Goal: Information Seeking & Learning: Learn about a topic

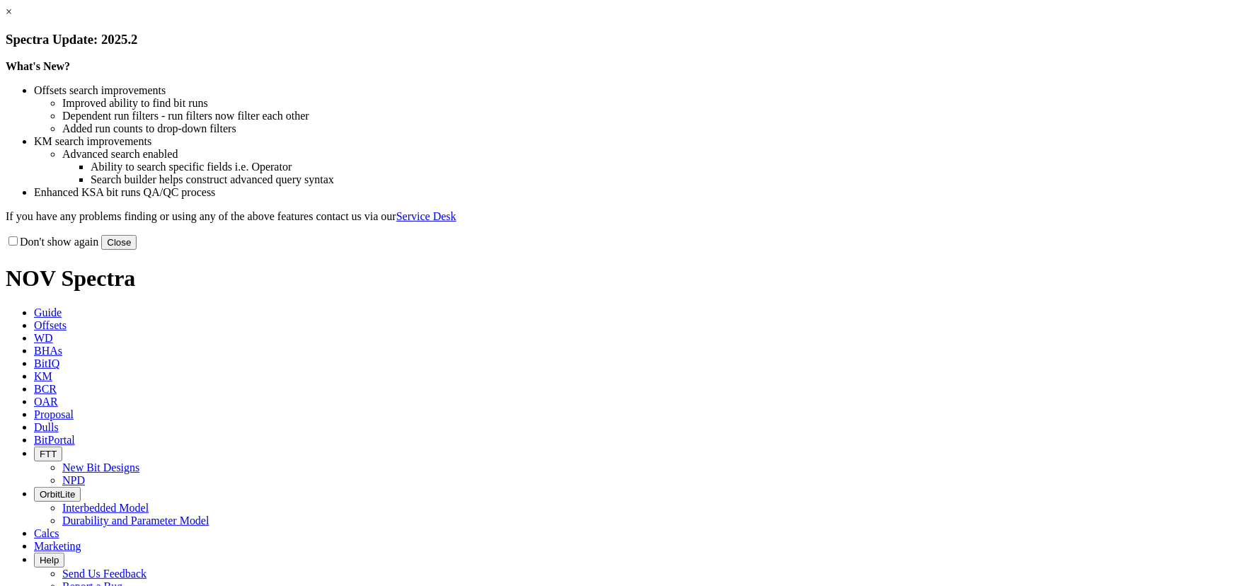
drag, startPoint x: 901, startPoint y: 380, endPoint x: 413, endPoint y: 79, distance: 574.1
click at [137, 250] on button "Close" at bounding box center [118, 242] width 35 height 15
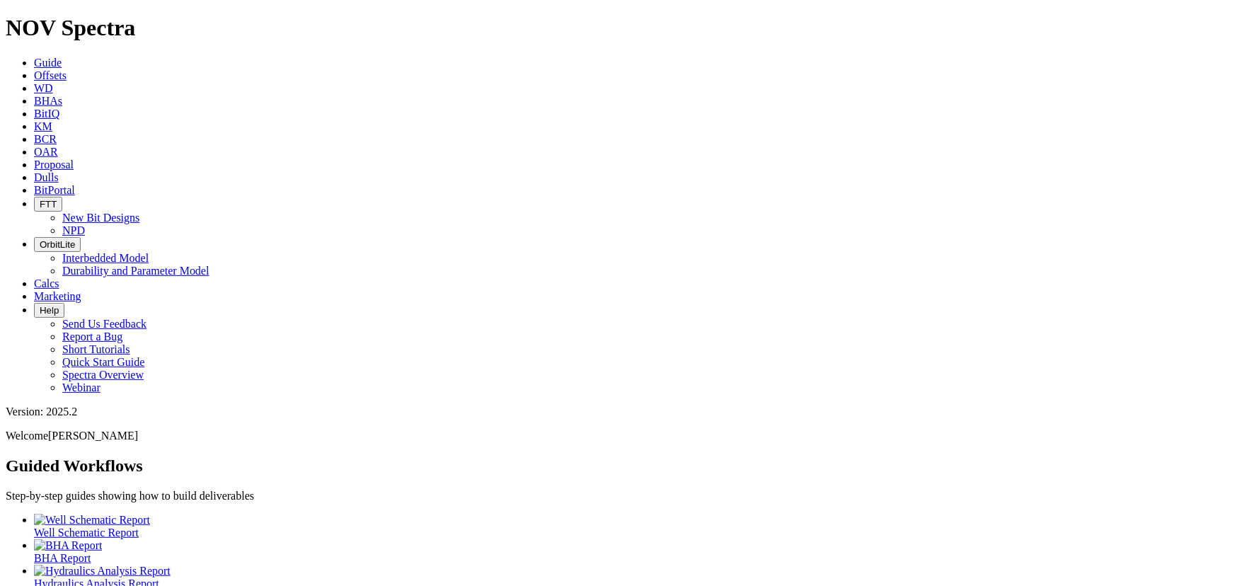
click at [67, 69] on span "Offsets" at bounding box center [50, 75] width 33 height 12
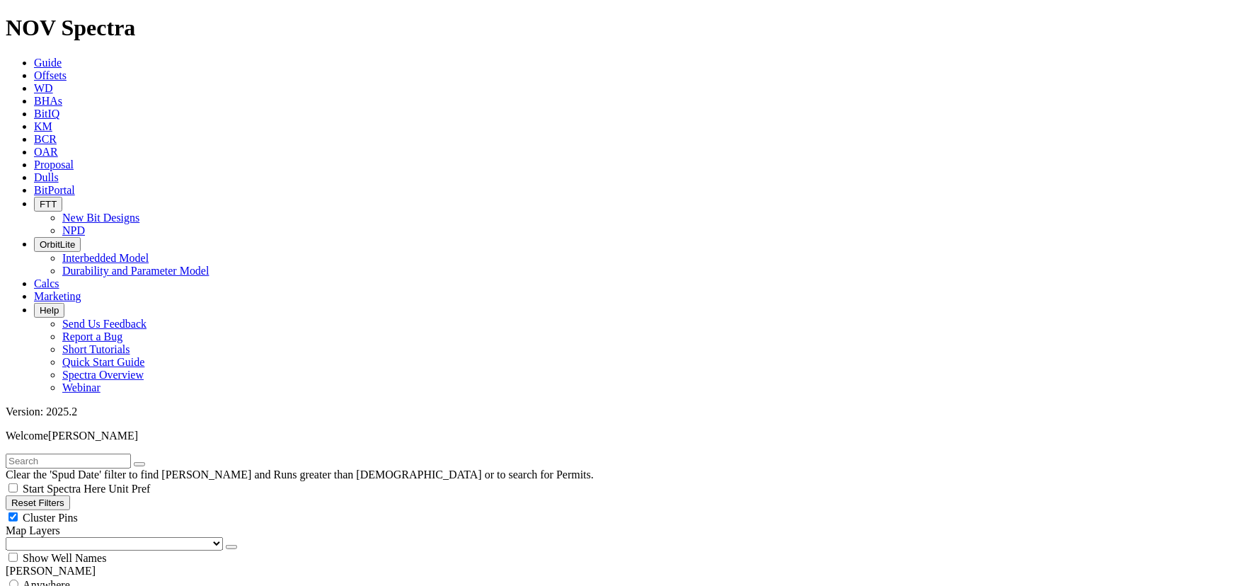
drag, startPoint x: 142, startPoint y: 104, endPoint x: 126, endPoint y: 118, distance: 21.0
click at [141, 510] on div "Cluster Pins" at bounding box center [618, 517] width 1224 height 14
checkbox input "false"
click at [84, 537] on select "US Counties Alberta, CA Townships British Columbia, CA Townships British Columb…" at bounding box center [114, 543] width 217 height 13
click at [10, 537] on select "US Counties Alberta, CA Townships British Columbia, CA Townships British Columb…" at bounding box center [114, 543] width 217 height 13
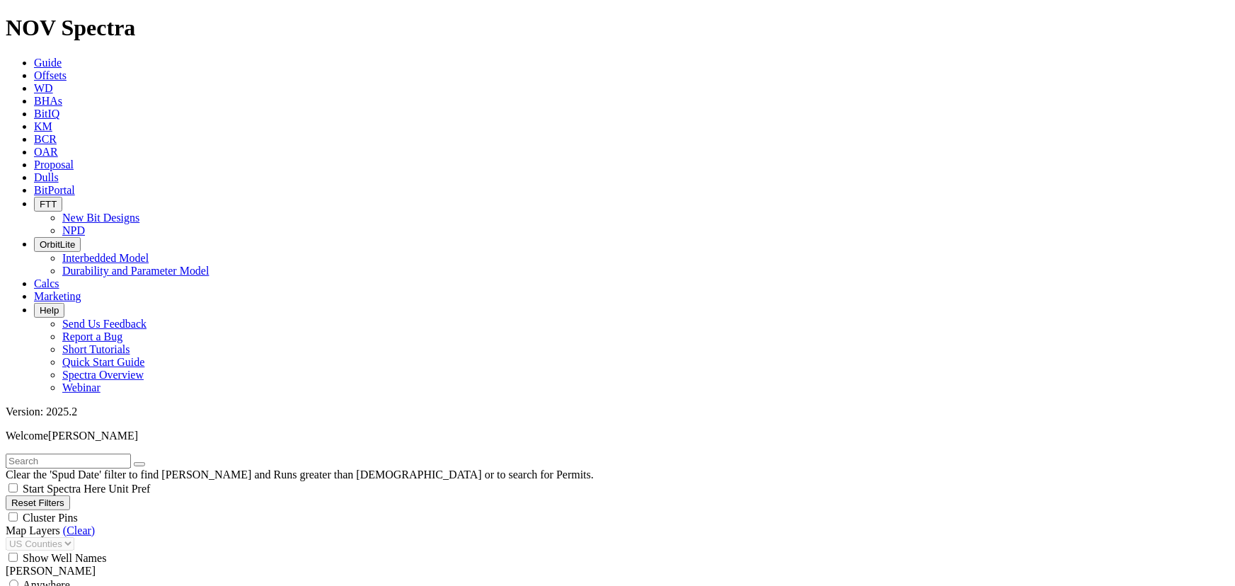
click at [60, 454] on input "text" at bounding box center [68, 461] width 125 height 15
type input "a313816"
click at [159, 462] on button "submit" at bounding box center [153, 464] width 11 height 4
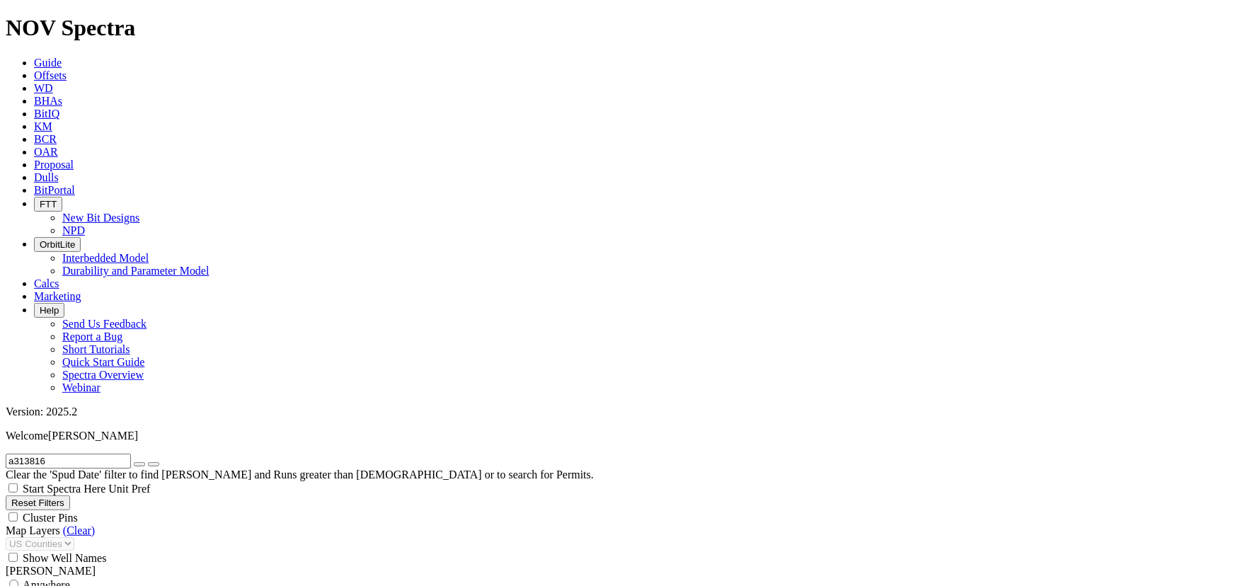
select select "8.75"
checkbox input "false"
select select "? number:8.75 ?"
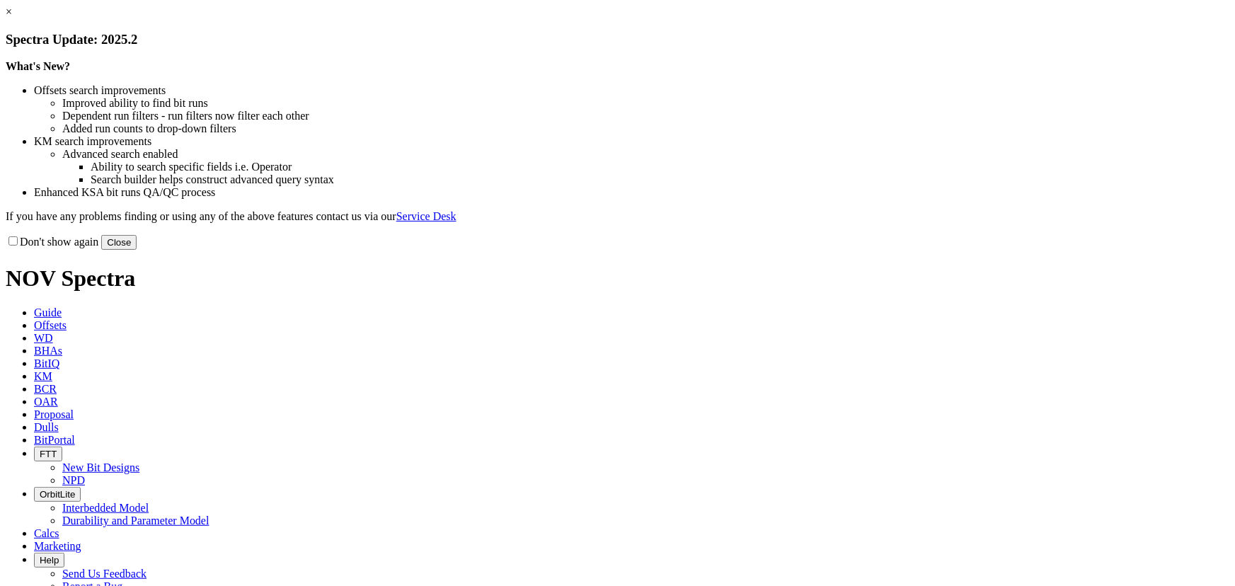
click at [936, 250] on div "× Spectra Update: 2025.2 What's New? Offsets search improvements Improved abili…" at bounding box center [618, 128] width 1224 height 244
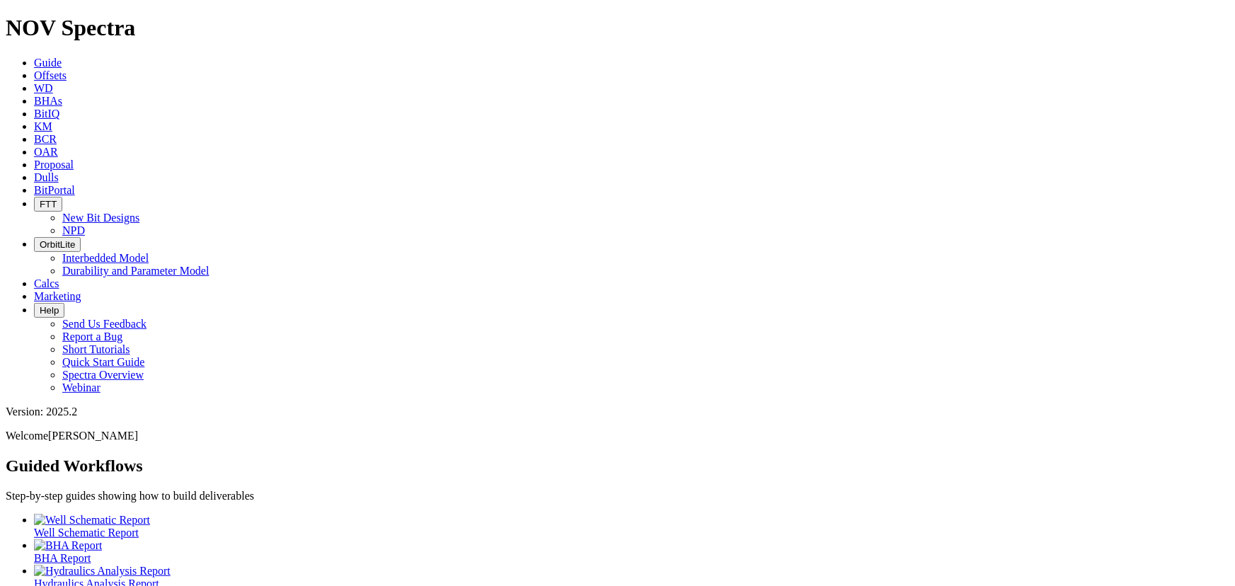
click at [67, 69] on link "Offsets" at bounding box center [50, 75] width 33 height 12
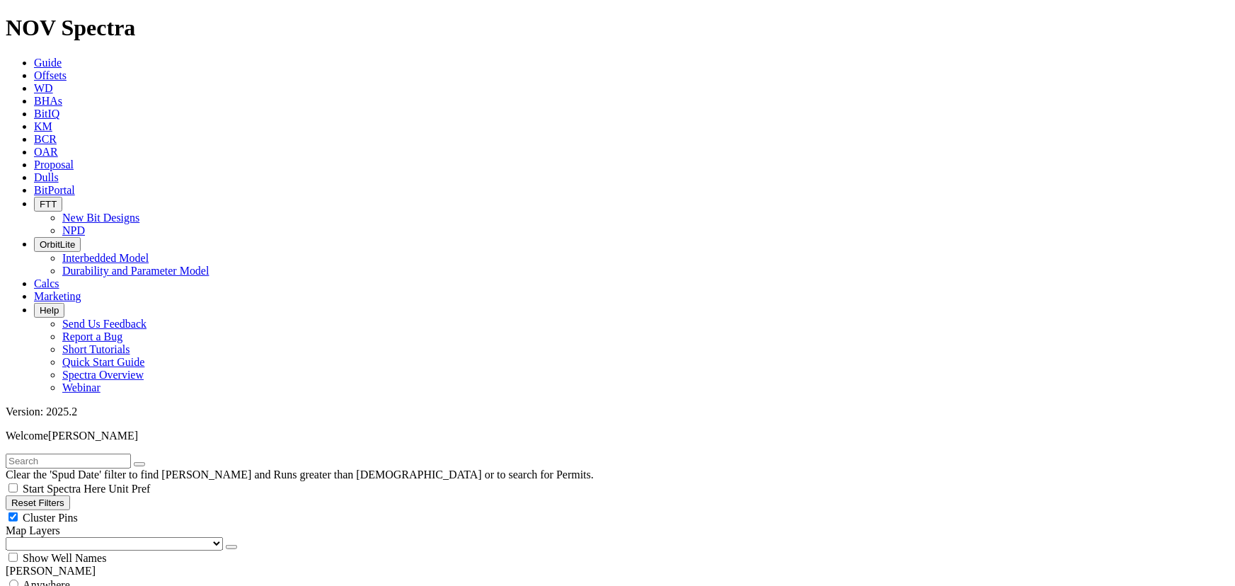
click at [96, 454] on input "text" at bounding box center [68, 461] width 125 height 15
select select "8.75"
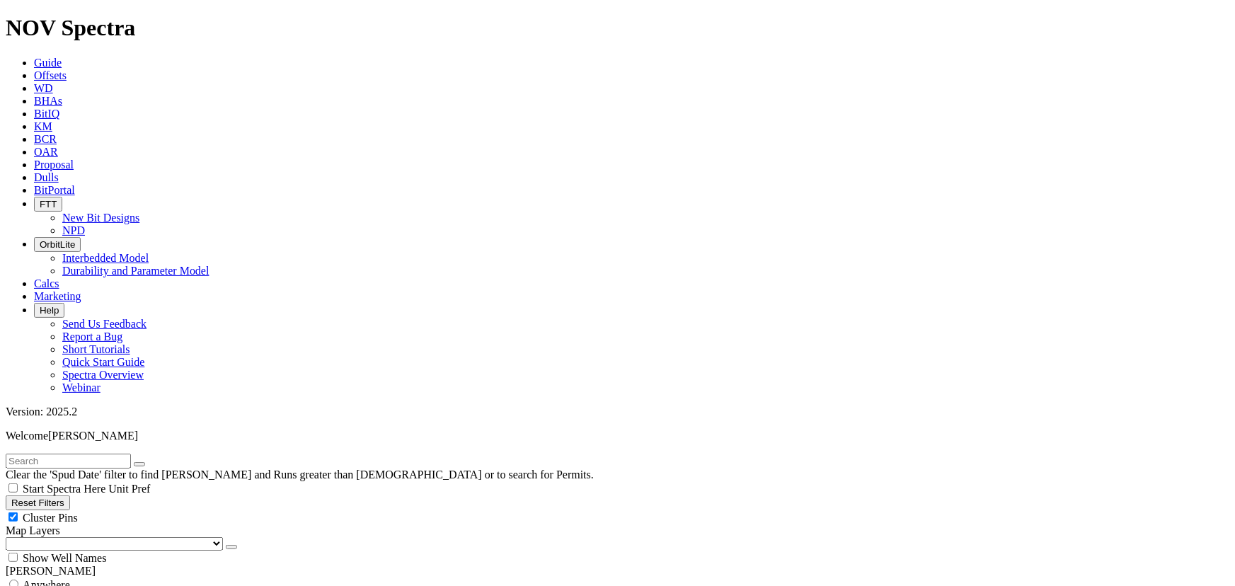
checkbox input "false"
select select "? number:8.75 ?"
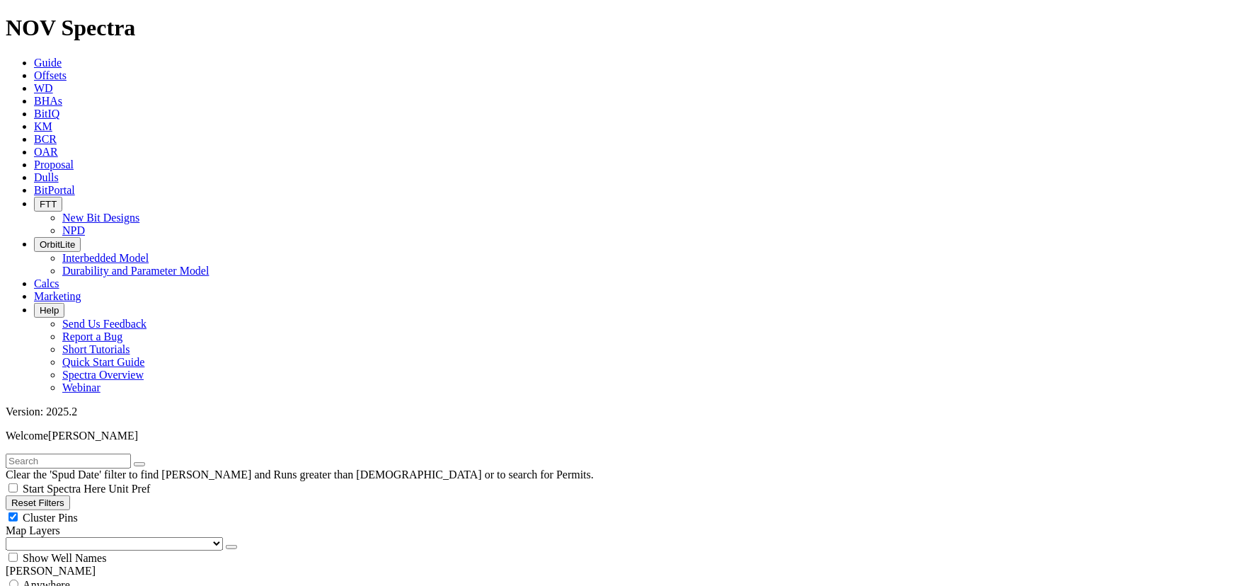
type input "10000"
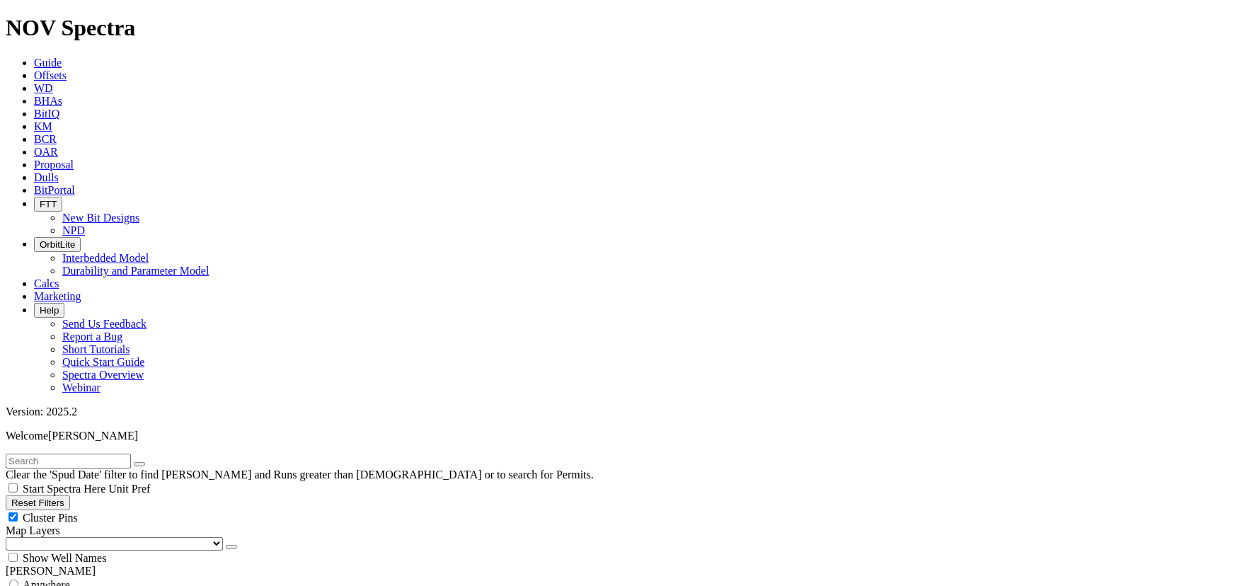
type input "7"
type input "6000"
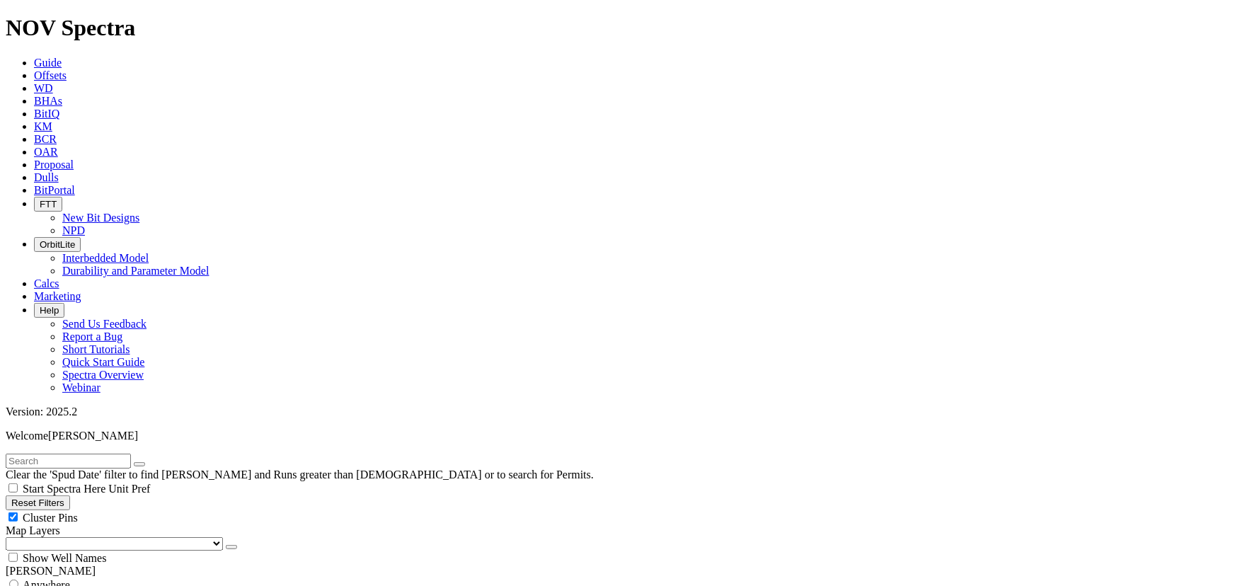
type input "16000"
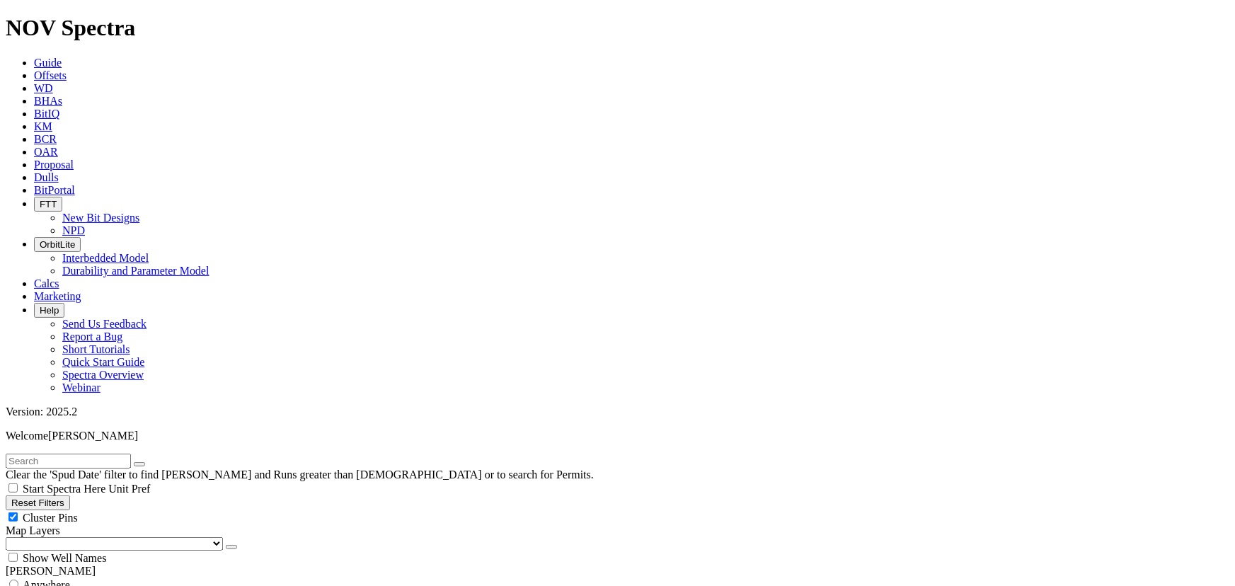
type input "190"
type input "9/29/20"
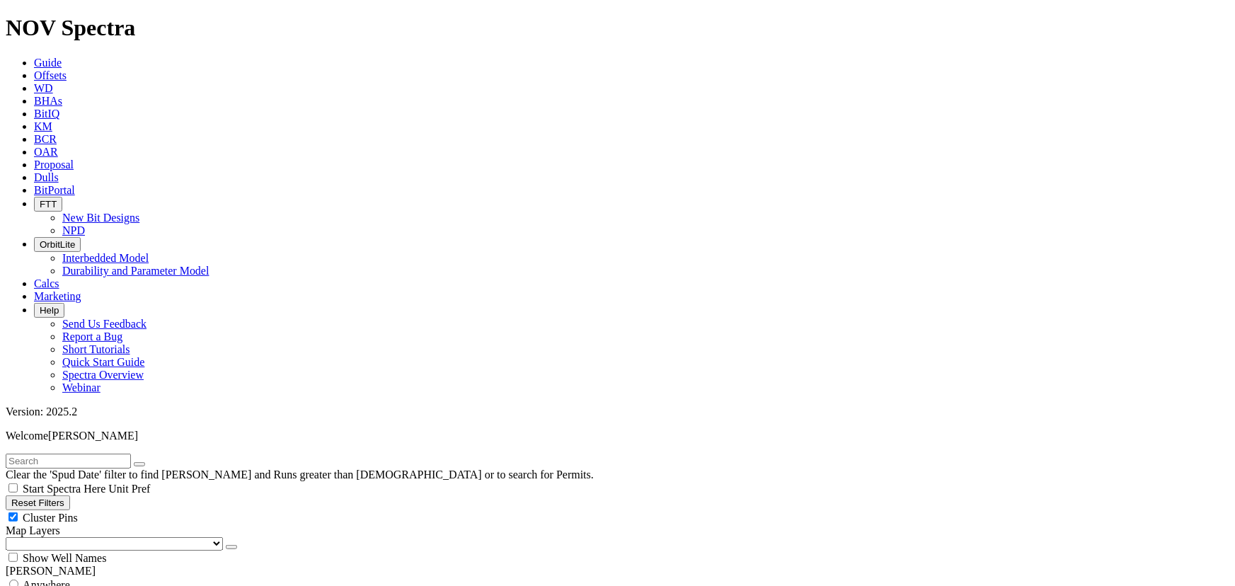
select select
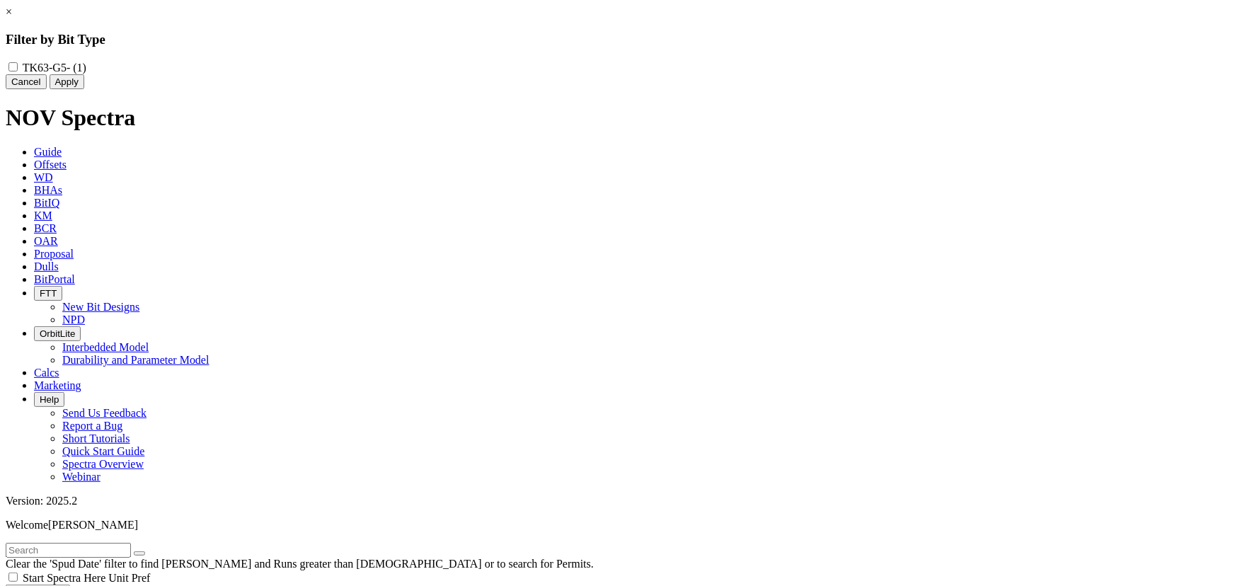
click at [47, 89] on button "Cancel" at bounding box center [26, 81] width 41 height 15
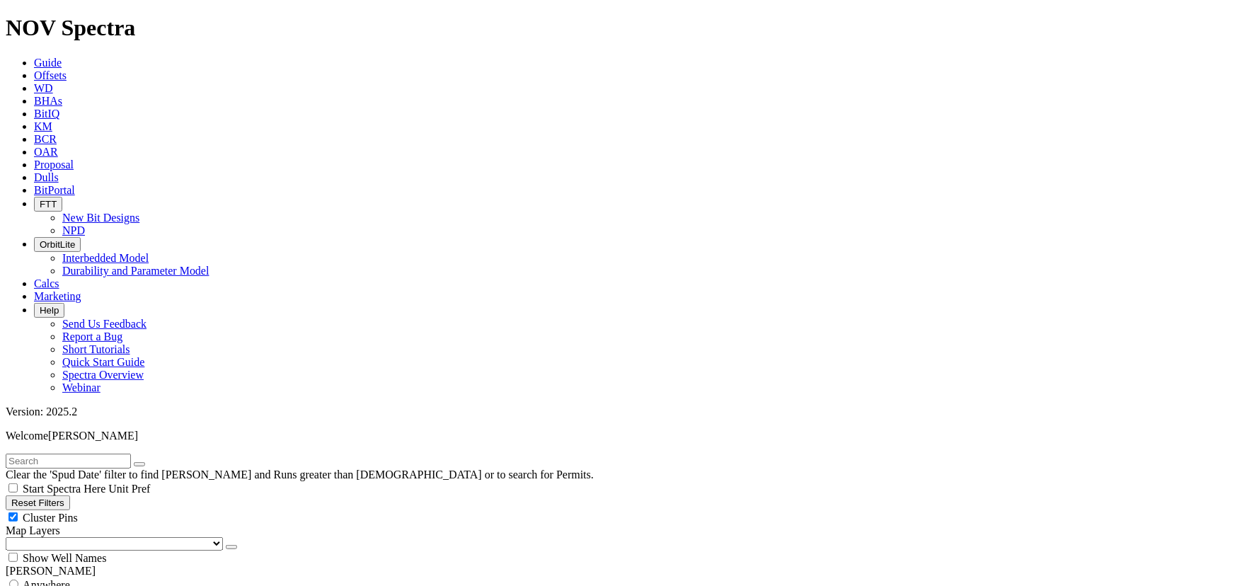
scroll to position [901, 0]
type input "5000"
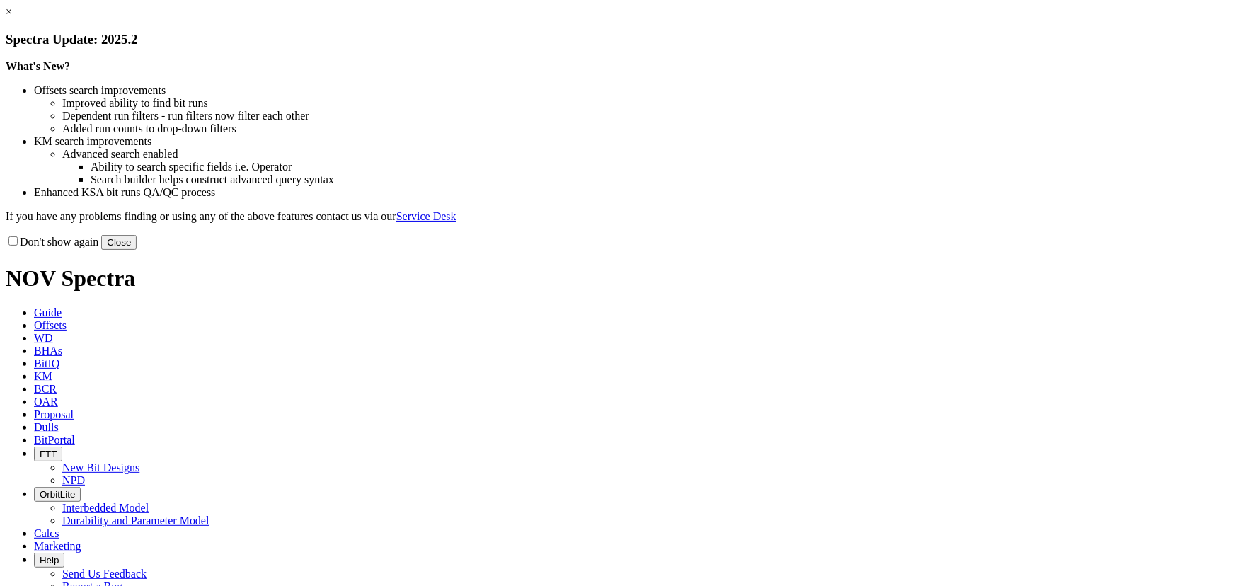
click at [137, 250] on button "Close" at bounding box center [118, 242] width 35 height 15
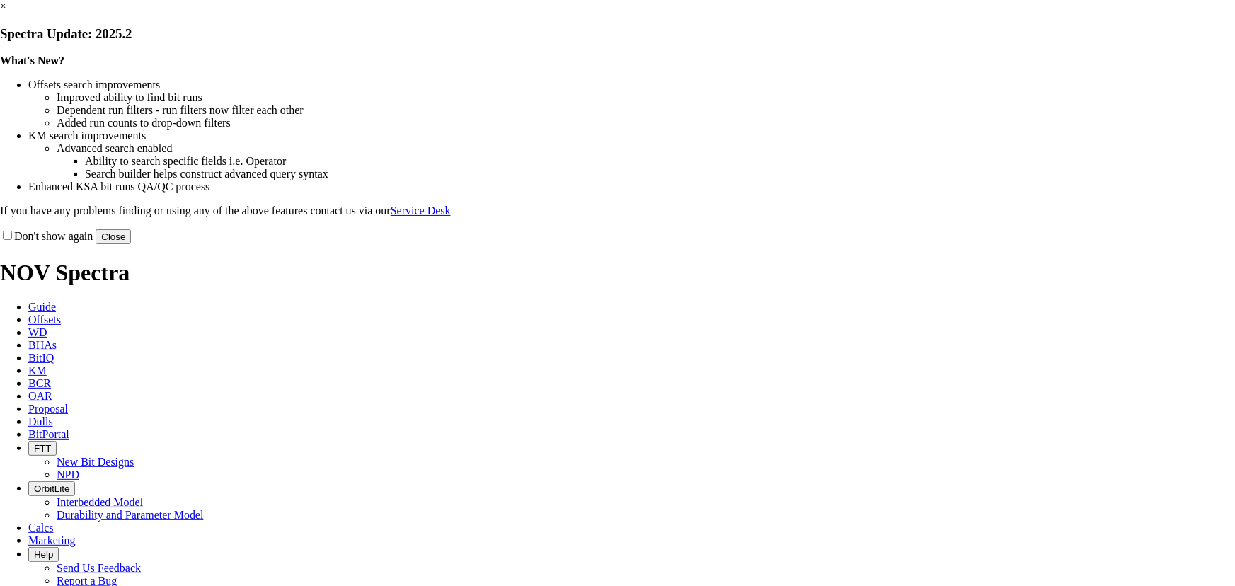
click at [6, 12] on link "×" at bounding box center [3, 6] width 6 height 12
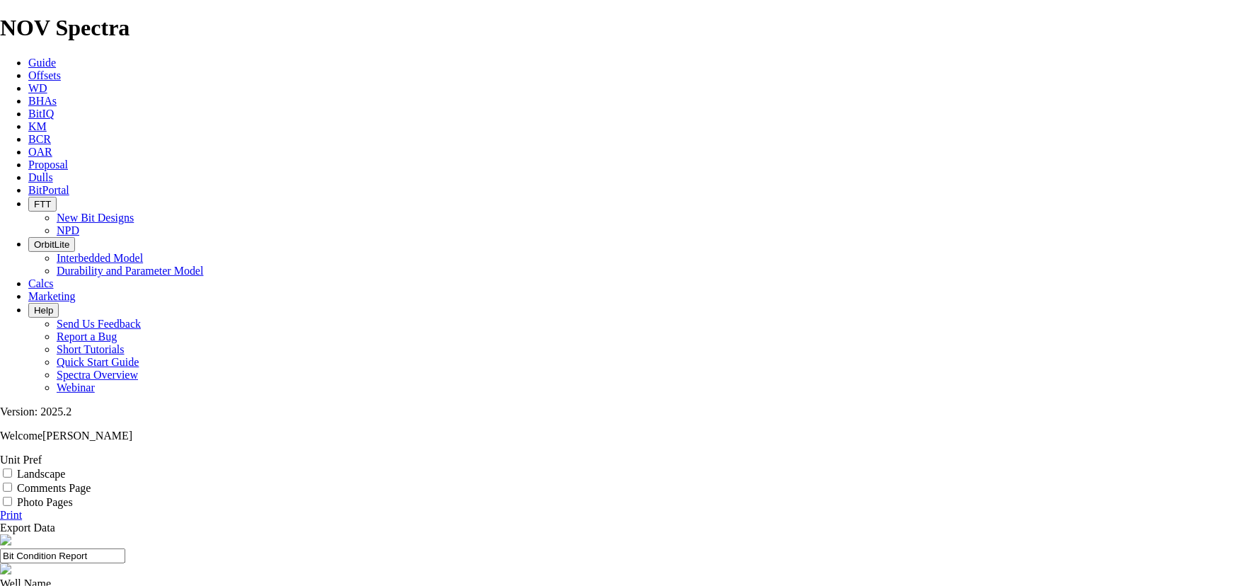
scroll to position [80, 0]
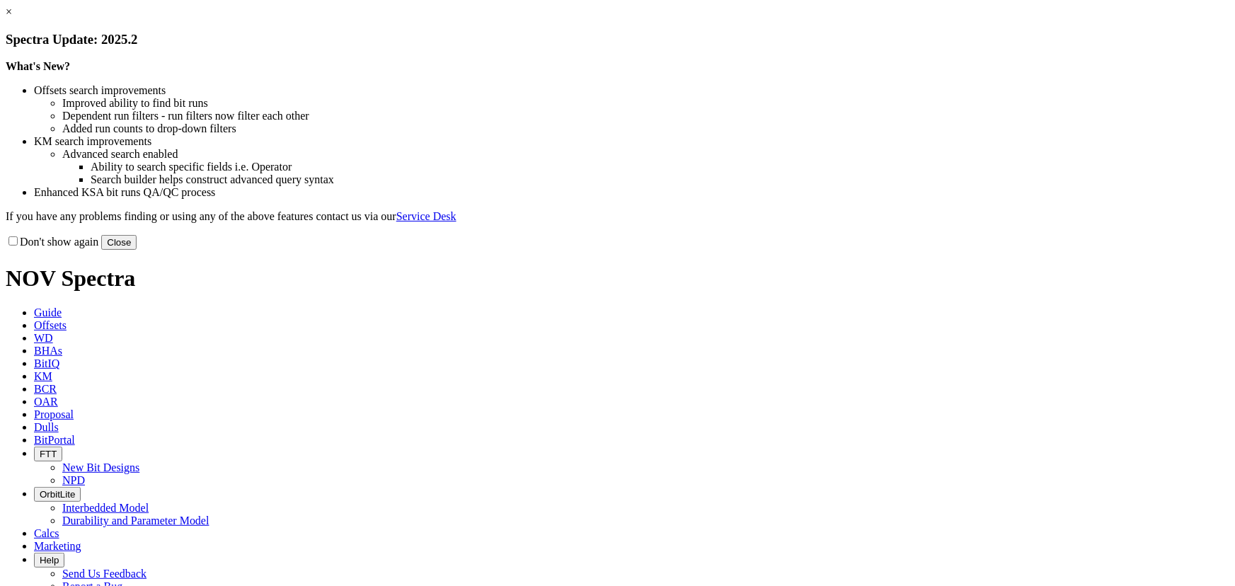
drag, startPoint x: 899, startPoint y: 389, endPoint x: 888, endPoint y: 383, distance: 13.0
click at [137, 250] on button "Close" at bounding box center [118, 242] width 35 height 15
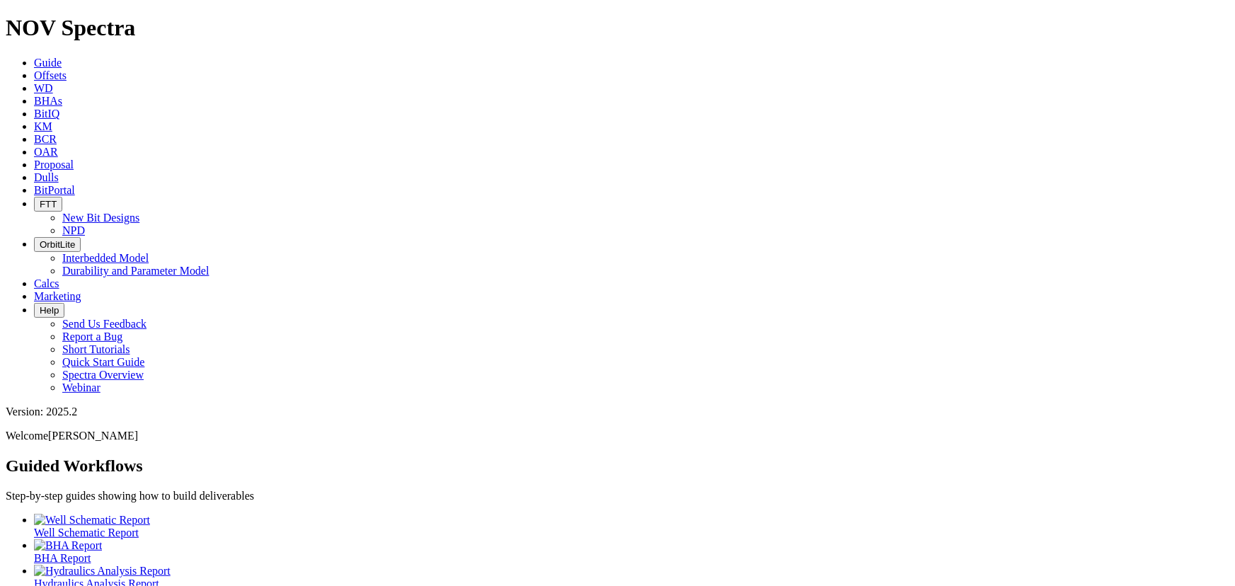
click at [67, 69] on span "Offsets" at bounding box center [50, 75] width 33 height 12
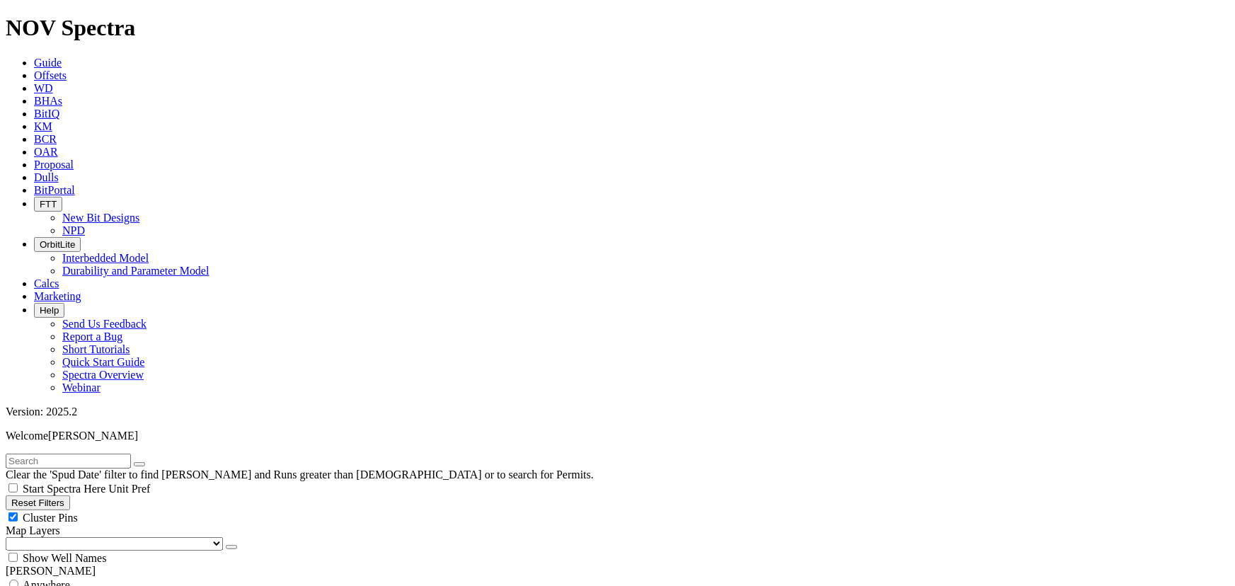
click at [143, 510] on div "Cluster Pins" at bounding box center [618, 517] width 1224 height 14
checkbox input "false"
click at [77, 537] on select "US Counties Alberta, CA Townships British Columbia, CA Townships British Columb…" at bounding box center [114, 543] width 217 height 13
click at [10, 537] on select "US Counties Alberta, CA Townships British Columbia, CA Townships British Columb…" at bounding box center [114, 543] width 217 height 13
click at [50, 454] on input "text" at bounding box center [68, 461] width 125 height 15
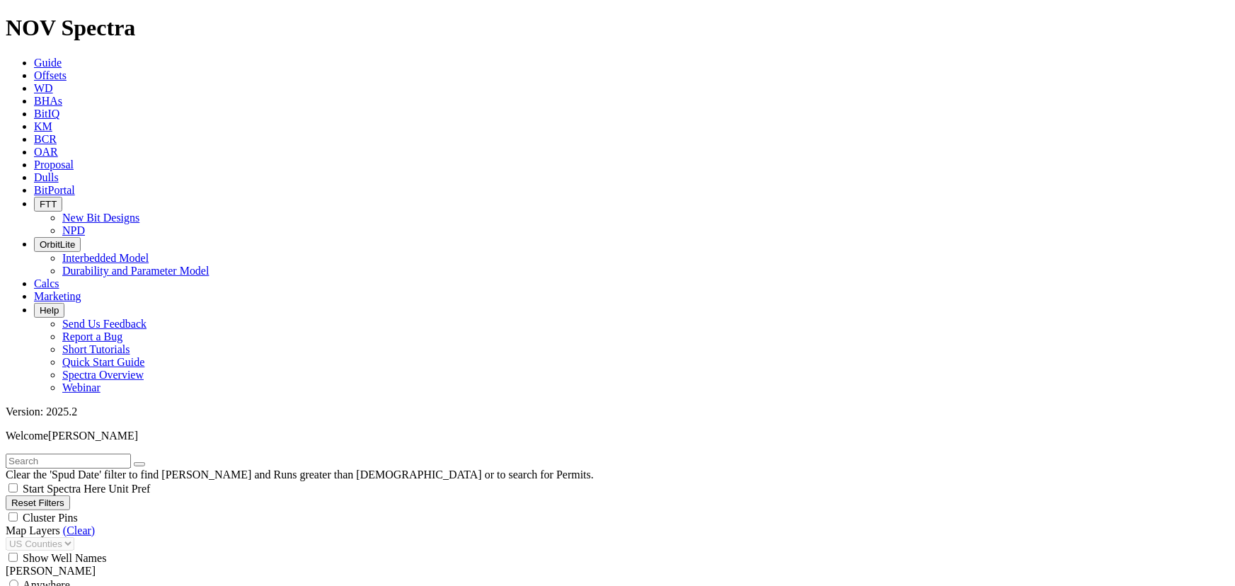
scroll to position [600, 0]
select select "8.75"
checkbox input "false"
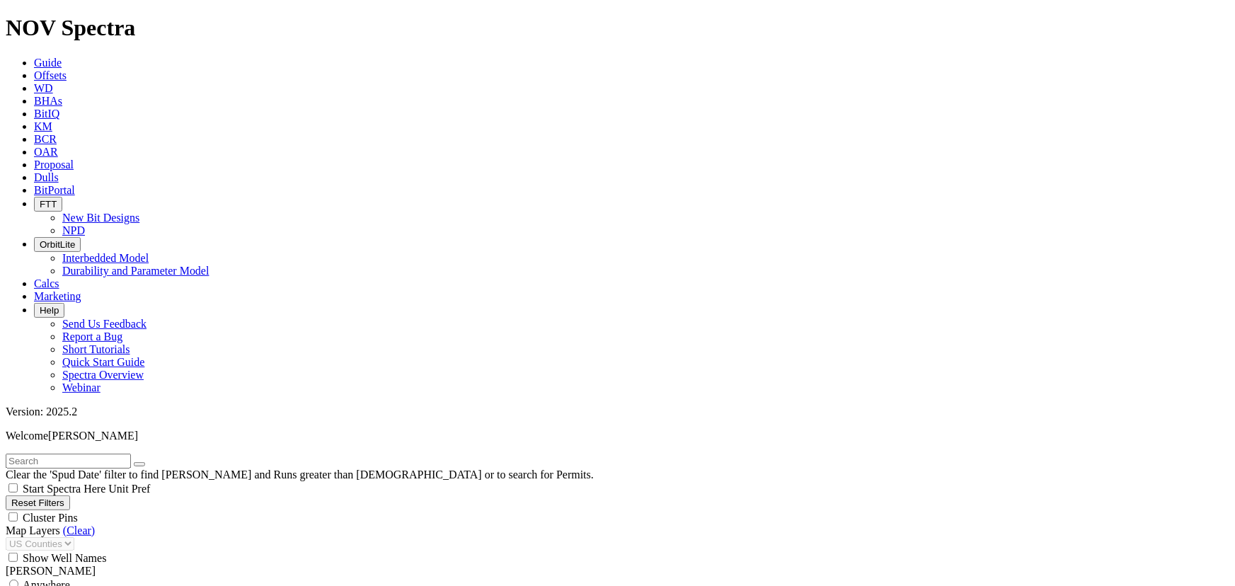
select select "? number:8.75 ?"
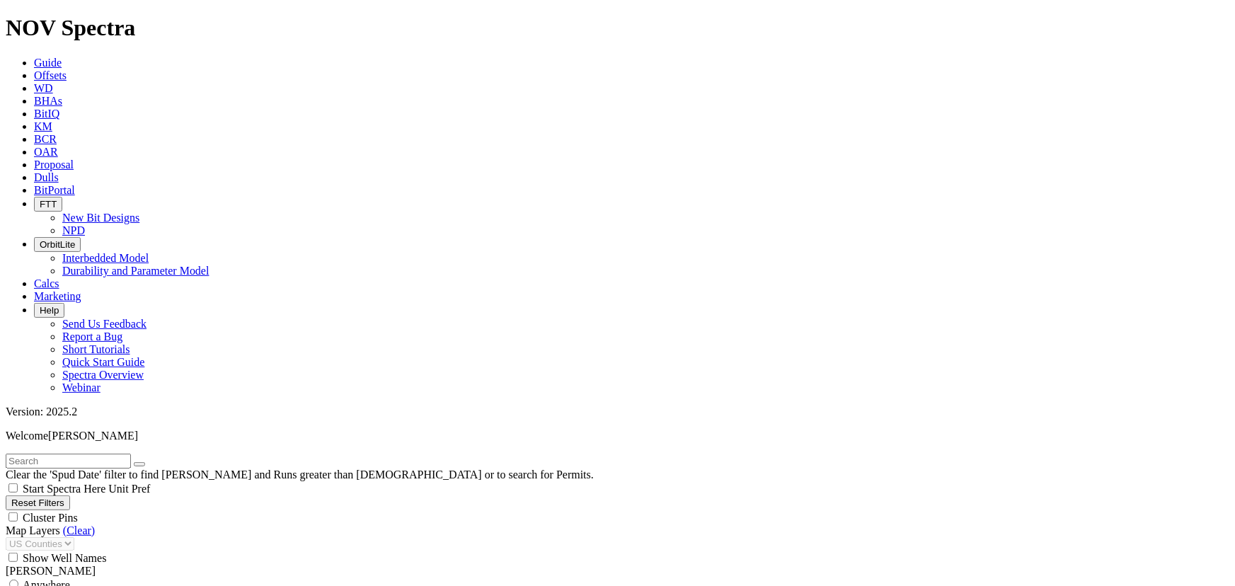
type input "9/29/21"
drag, startPoint x: 1166, startPoint y: 104, endPoint x: 1175, endPoint y: 108, distance: 9.5
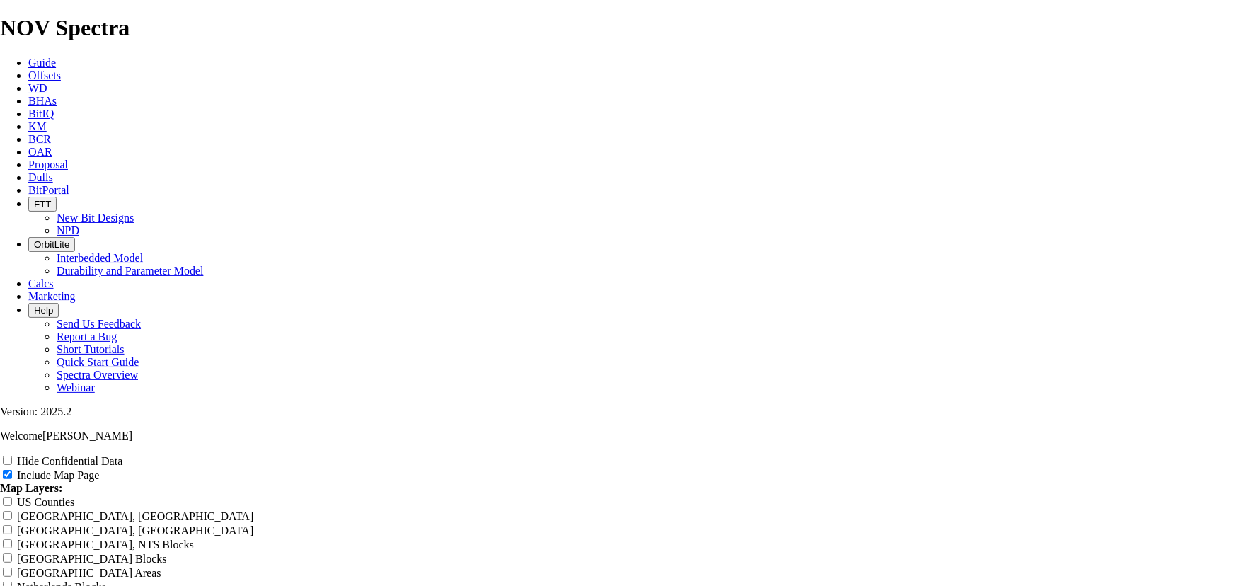
scroll to position [2252, 0]
drag, startPoint x: 370, startPoint y: 360, endPoint x: 391, endPoint y: 360, distance: 21.2
copy td "A293752"
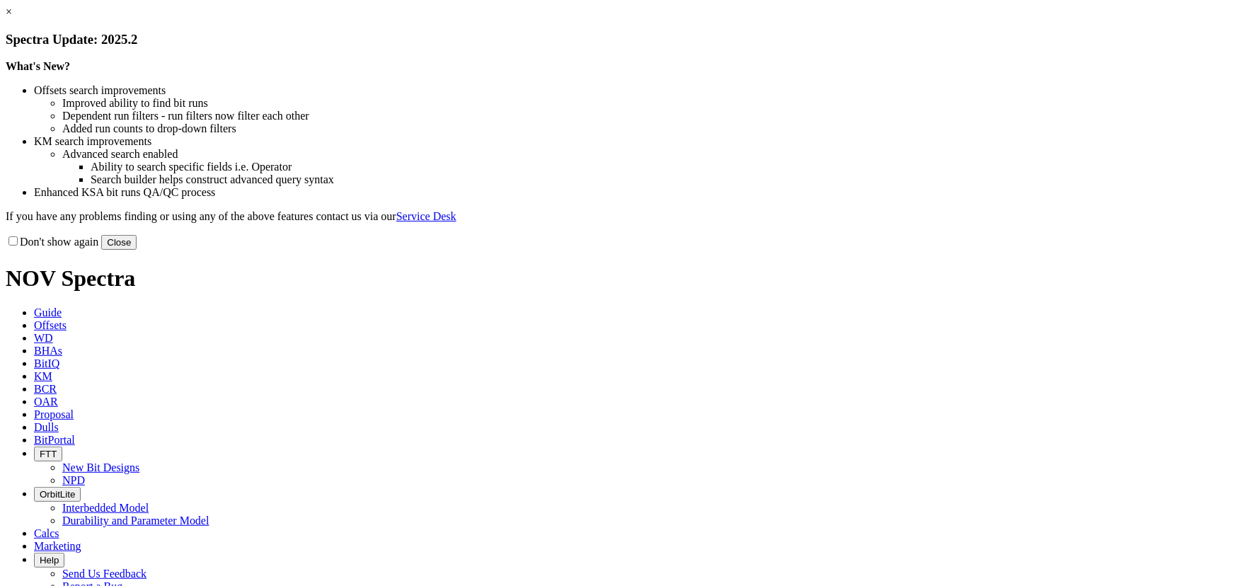
drag, startPoint x: 896, startPoint y: 392, endPoint x: 804, endPoint y: 341, distance: 105.6
click at [137, 250] on button "Close" at bounding box center [118, 242] width 35 height 15
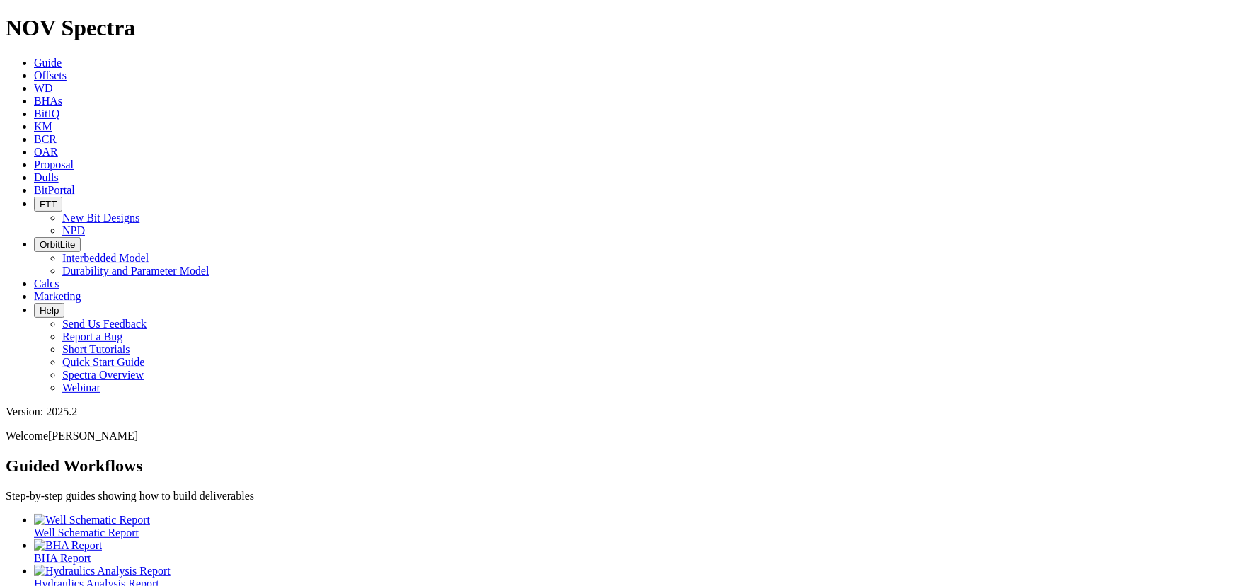
click at [34, 69] on icon at bounding box center [34, 75] width 0 height 12
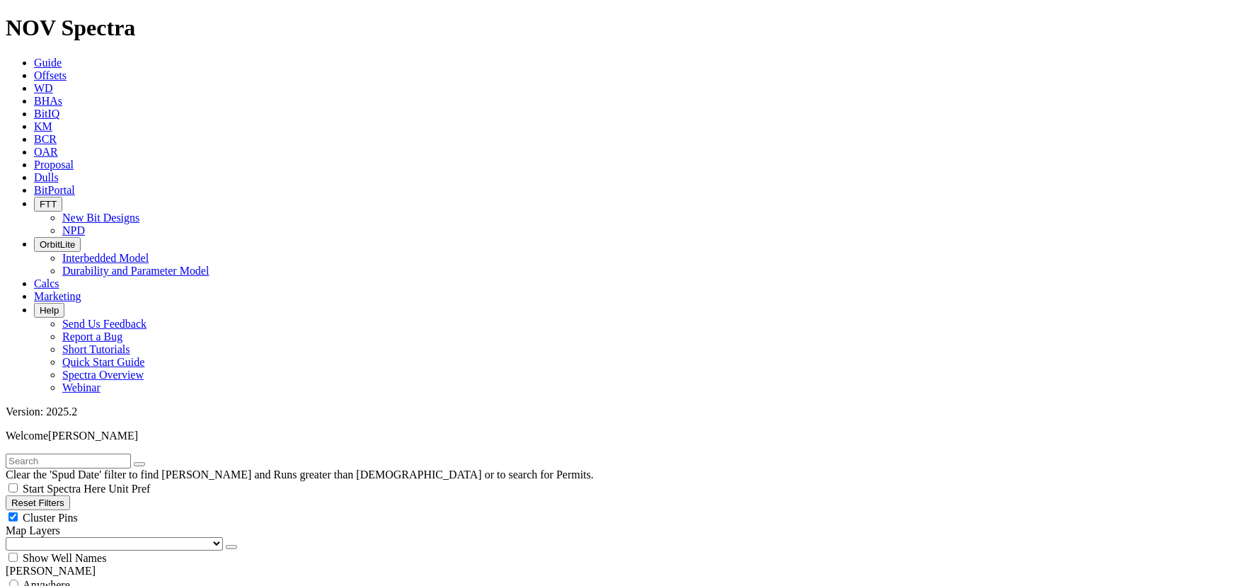
click at [60, 454] on input "text" at bounding box center [68, 461] width 125 height 15
click at [38, 454] on input "co1" at bounding box center [68, 461] width 125 height 15
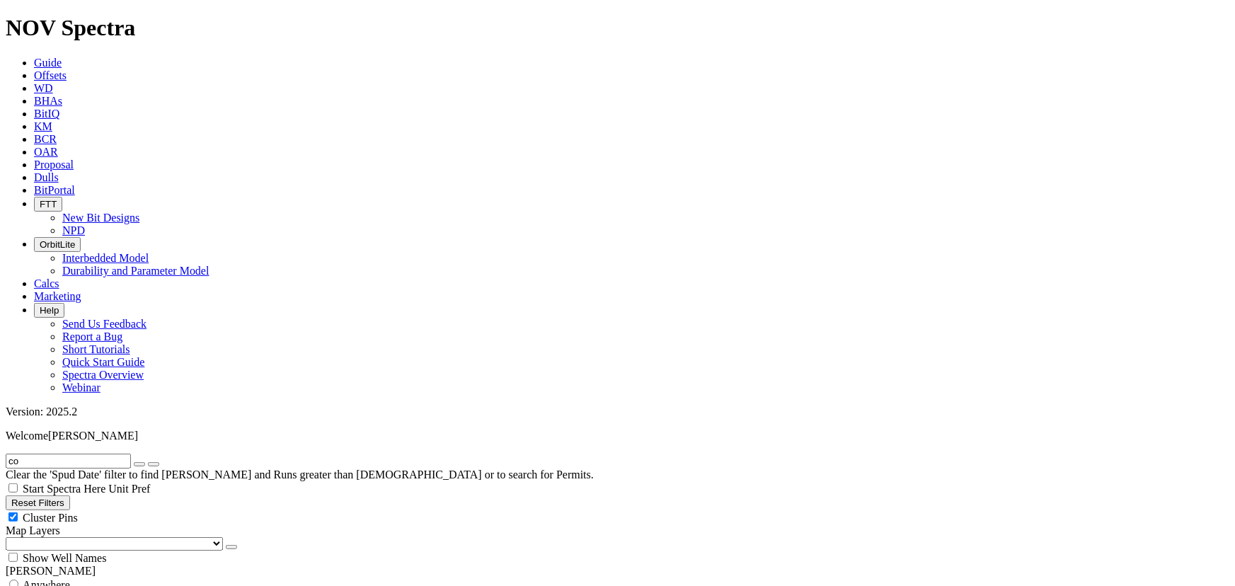
scroll to position [600, 0]
click at [28, 454] on input "co" at bounding box center [68, 461] width 125 height 15
drag, startPoint x: 42, startPoint y: 64, endPoint x: 12, endPoint y: 62, distance: 30.6
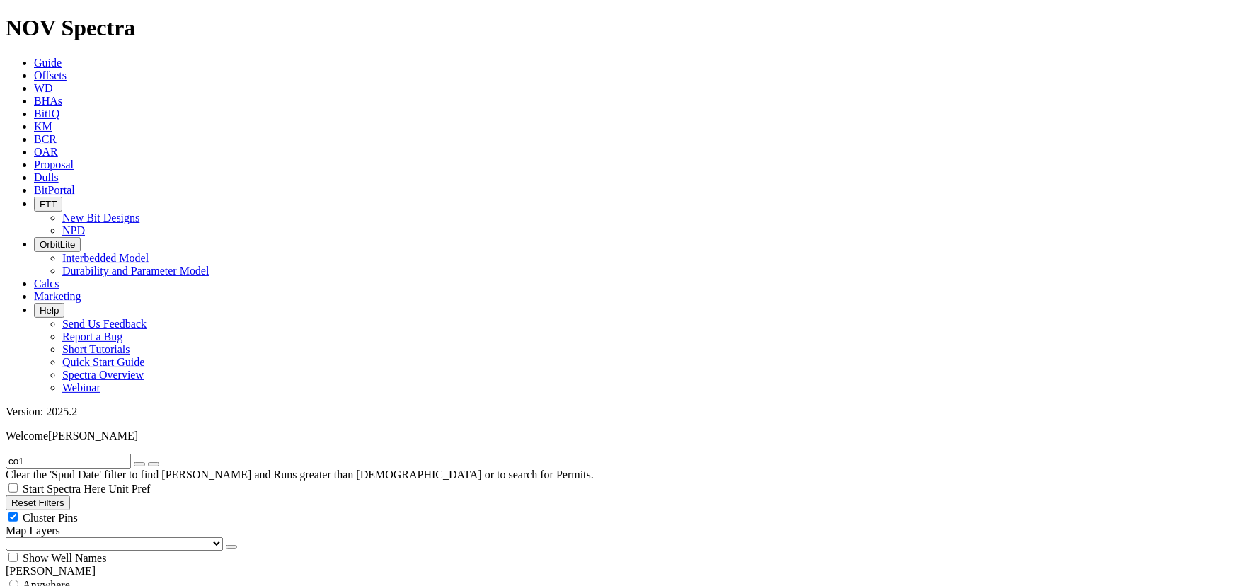
click at [12, 454] on input "co1" at bounding box center [68, 461] width 125 height 15
drag, startPoint x: 51, startPoint y: 64, endPoint x: -18, endPoint y: 57, distance: 69.7
type input "ch1"
